Goal: Navigation & Orientation: Find specific page/section

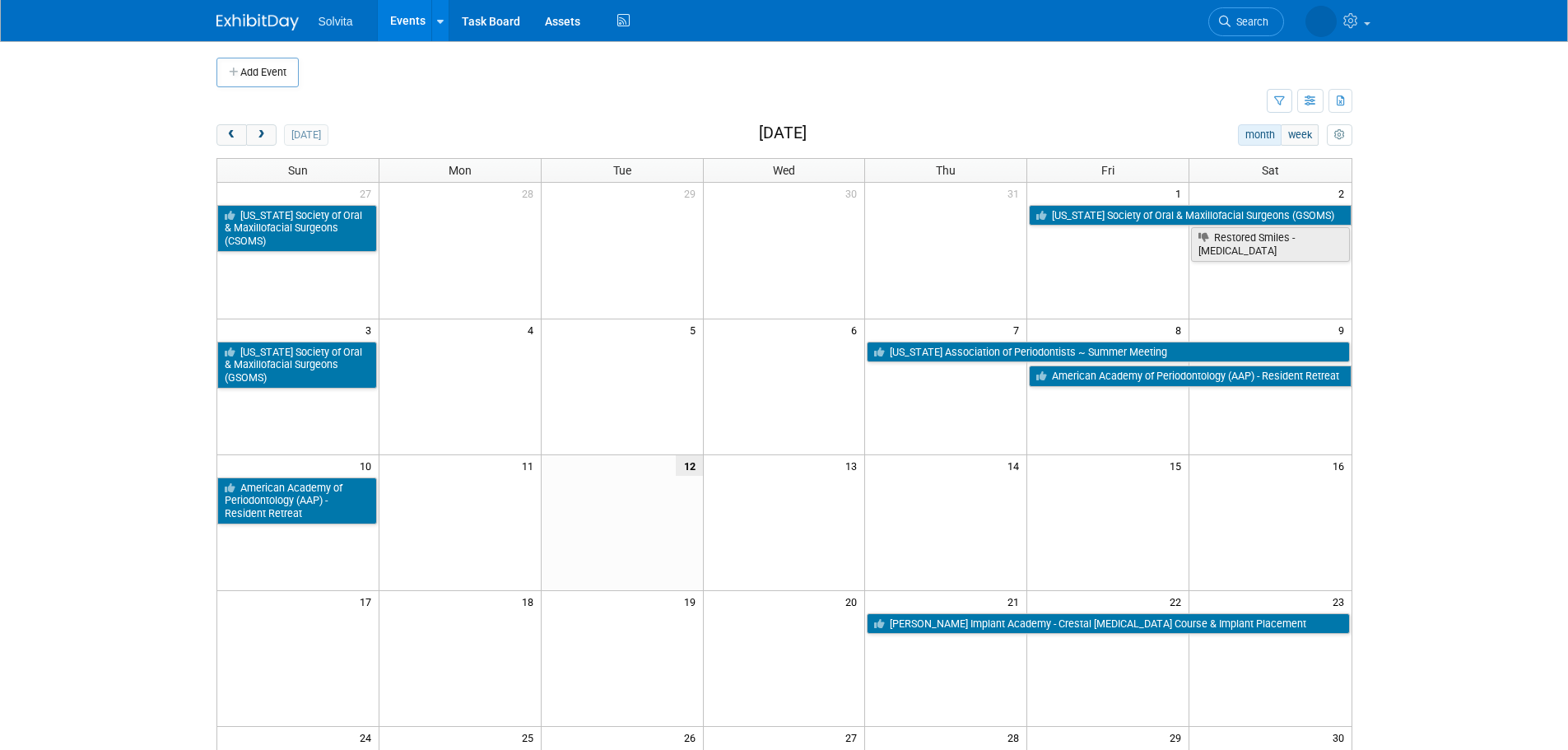
click at [264, 18] on img at bounding box center [257, 22] width 82 height 16
click at [1306, 99] on icon "button" at bounding box center [1311, 102] width 13 height 11
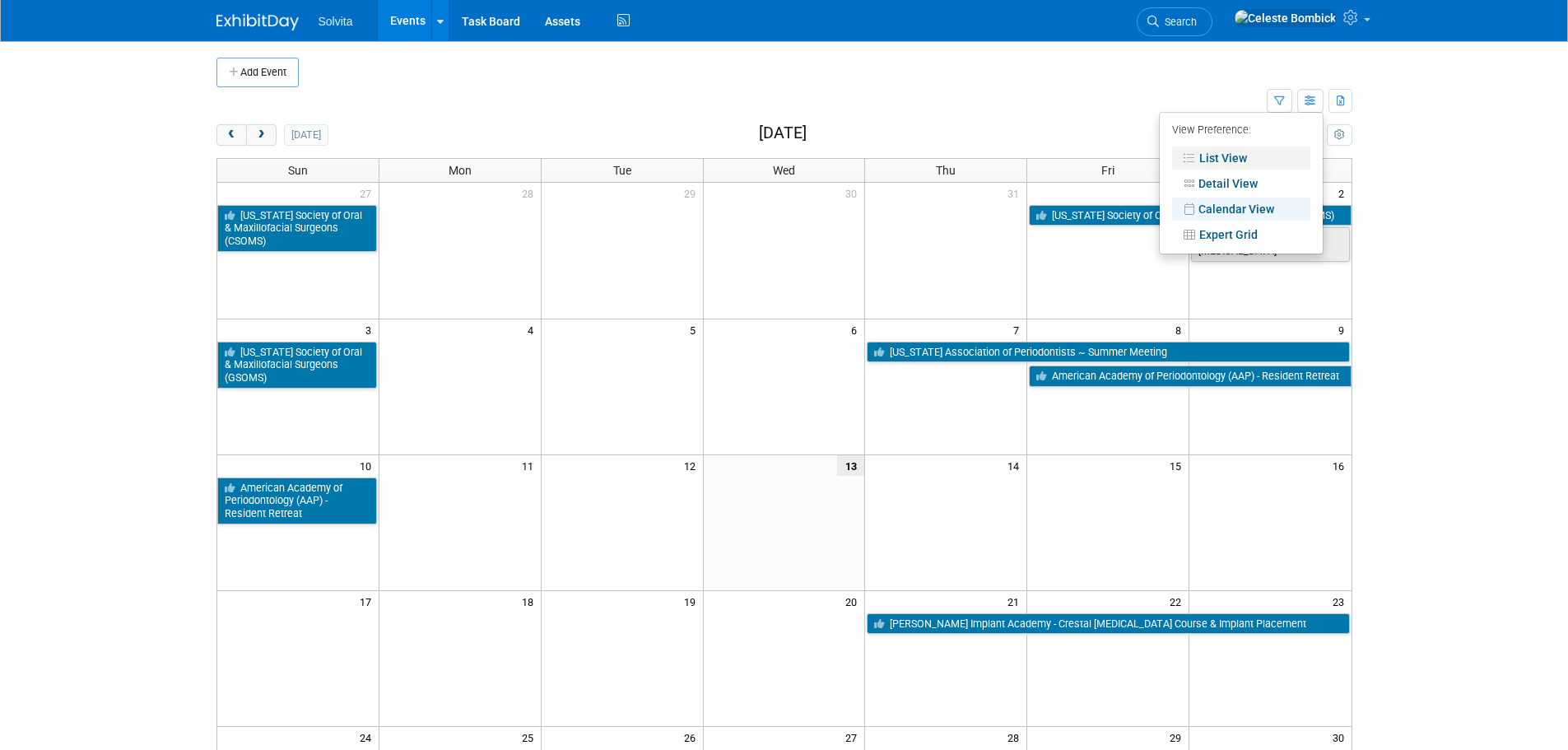
click at [1273, 158] on link "List View" at bounding box center [1241, 157] width 138 height 23
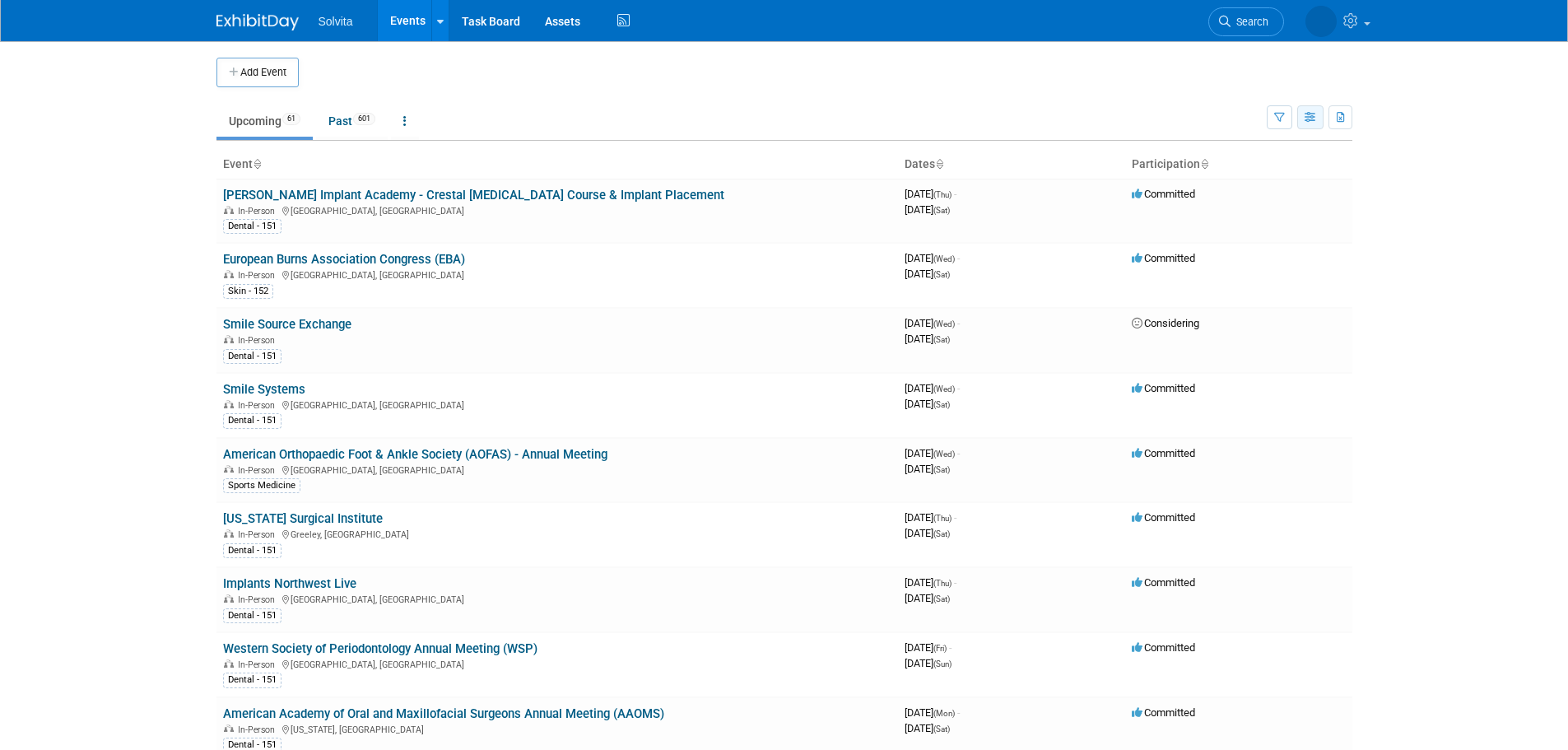
click at [1304, 108] on button "button" at bounding box center [1310, 117] width 26 height 24
click at [1249, 204] on link "Detail View" at bounding box center [1241, 200] width 138 height 23
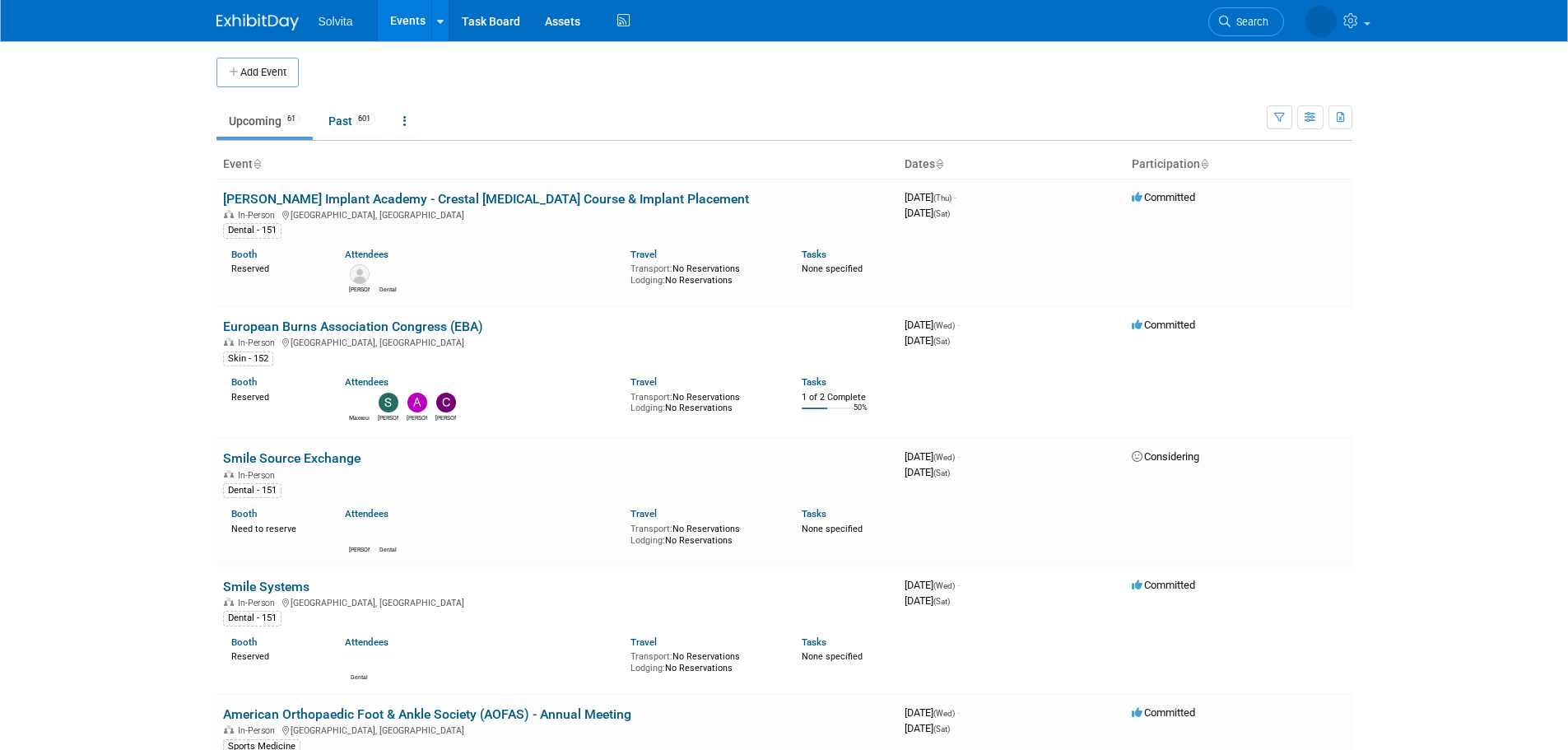
click at [143, 265] on body "Solvita Events Add Event Bulk Upload Events Shareable Event Boards Recently Vie…" at bounding box center [784, 375] width 1568 height 750
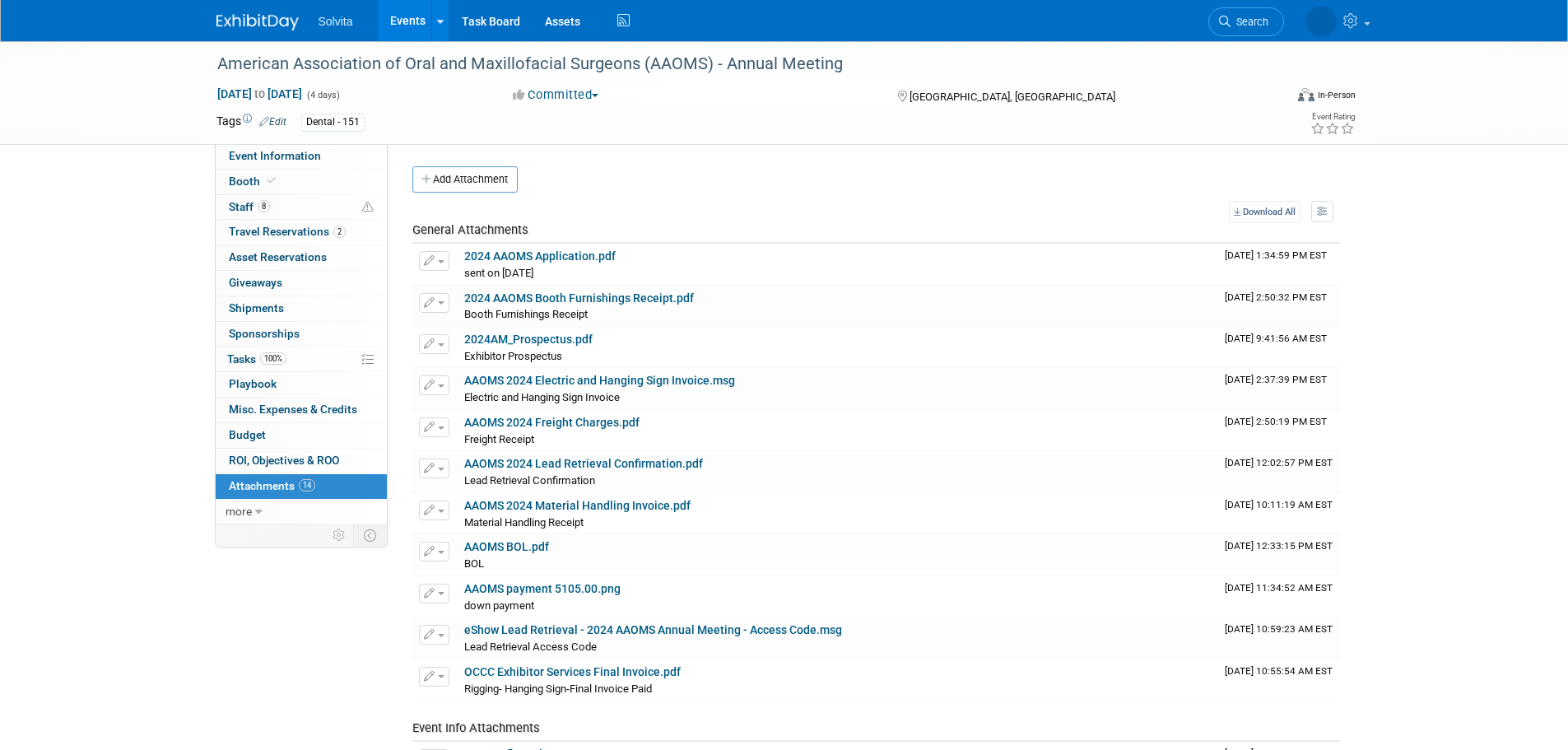
click at [257, 25] on img at bounding box center [257, 22] width 82 height 16
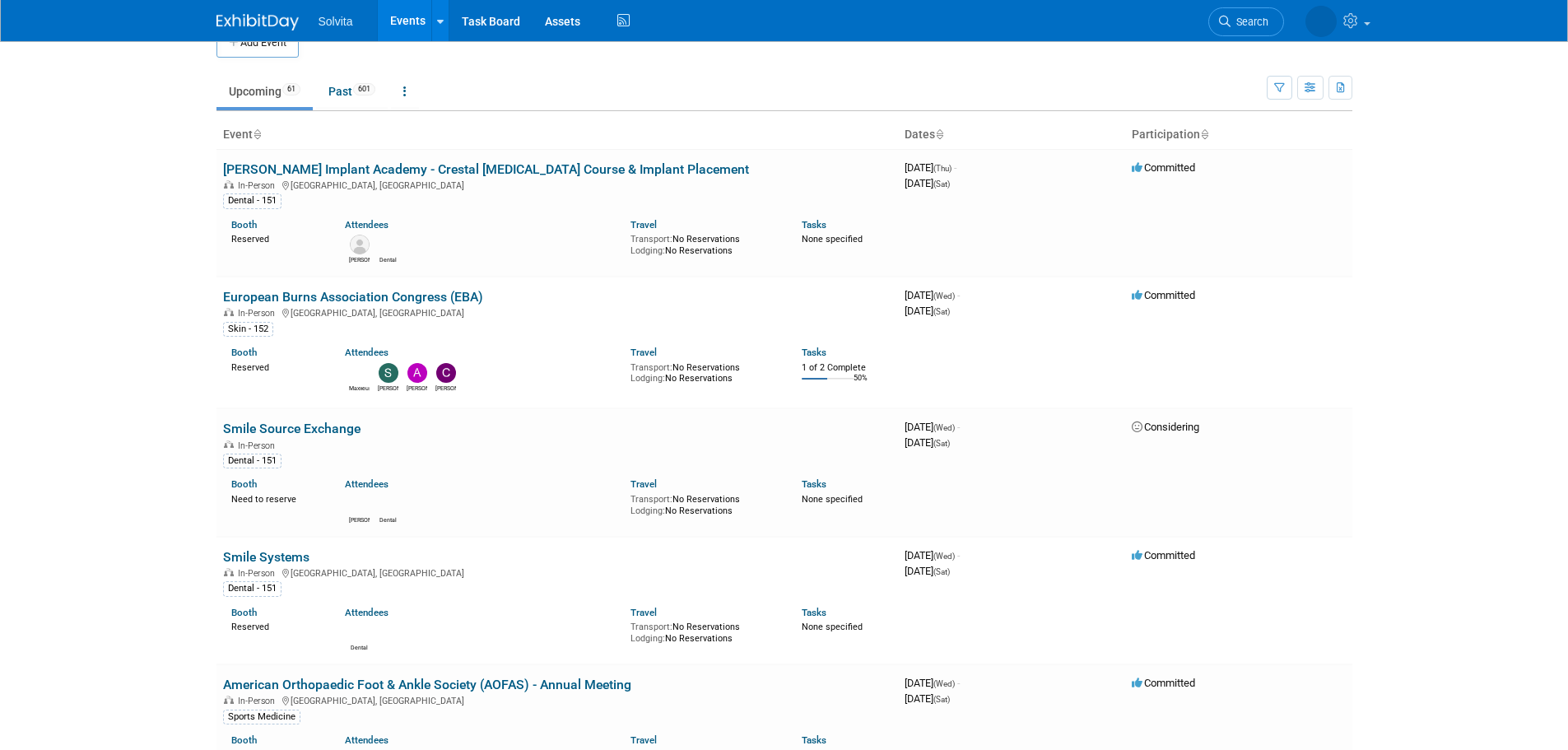
scroll to position [82, 0]
